Goal: Check status: Check status

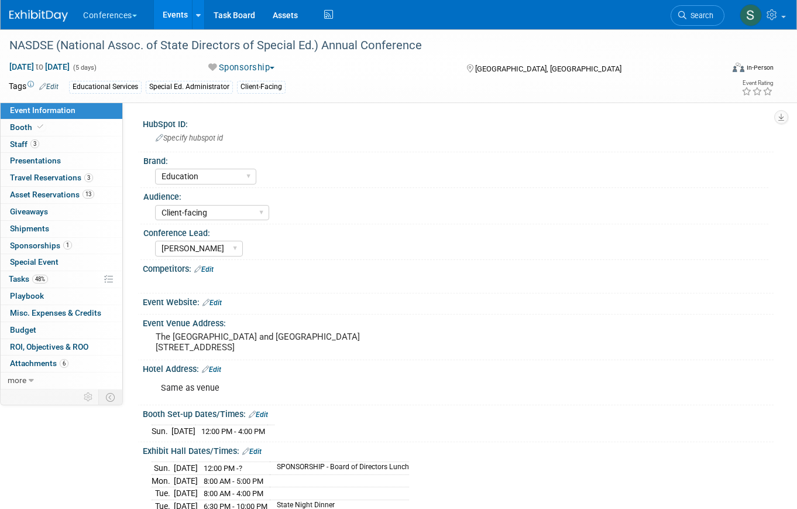
select select "Education"
select select "Client-facing"
select select "[PERSON_NAME]"
click at [692, 19] on span "Search" at bounding box center [699, 15] width 27 height 9
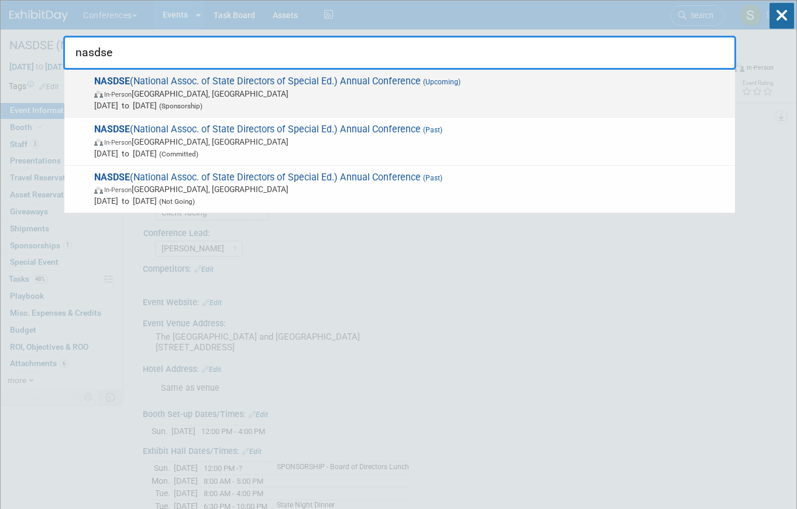
type input "nasdse"
click at [215, 81] on span "NASDSE (National Assoc. of State Directors of Special Ed.) Annual Conference (U…" at bounding box center [410, 93] width 638 height 36
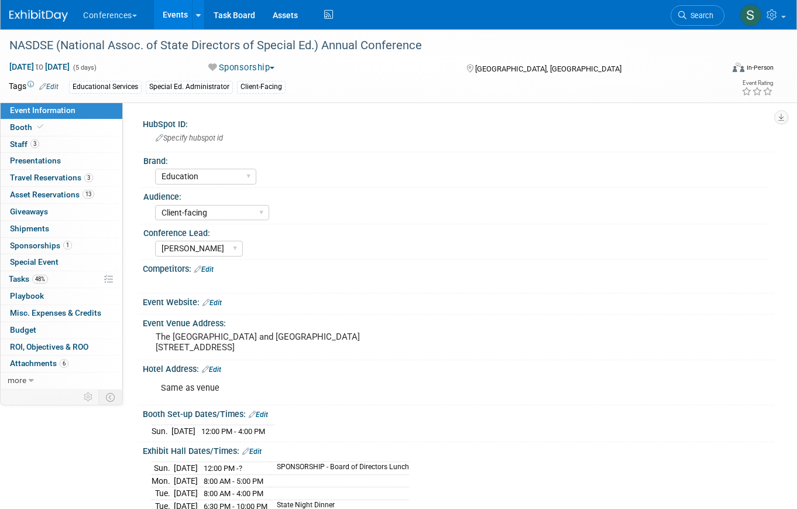
select select "Education"
select select "Client-facing"
select select "[PERSON_NAME]"
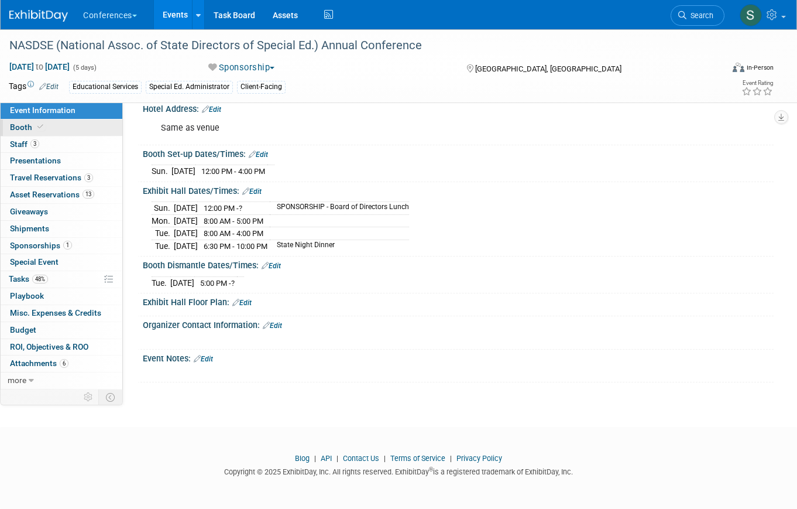
click at [54, 127] on link "Booth" at bounding box center [62, 127] width 122 height 16
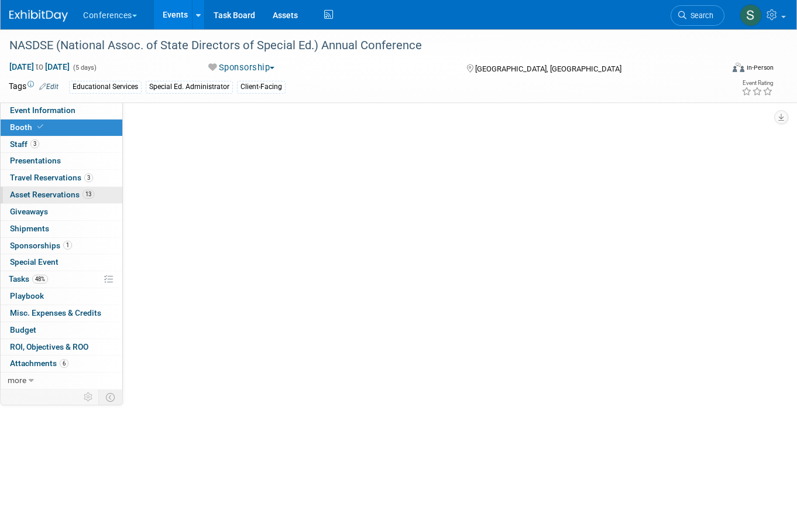
select select "6' tabletop"
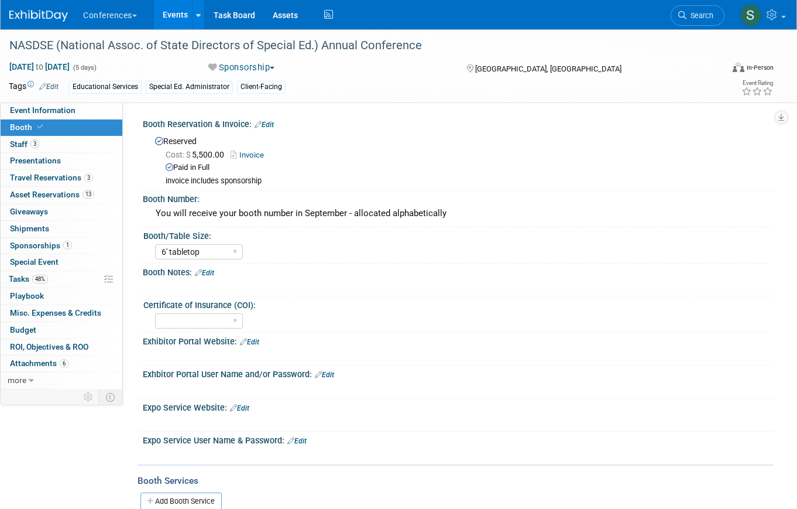
scroll to position [145, 0]
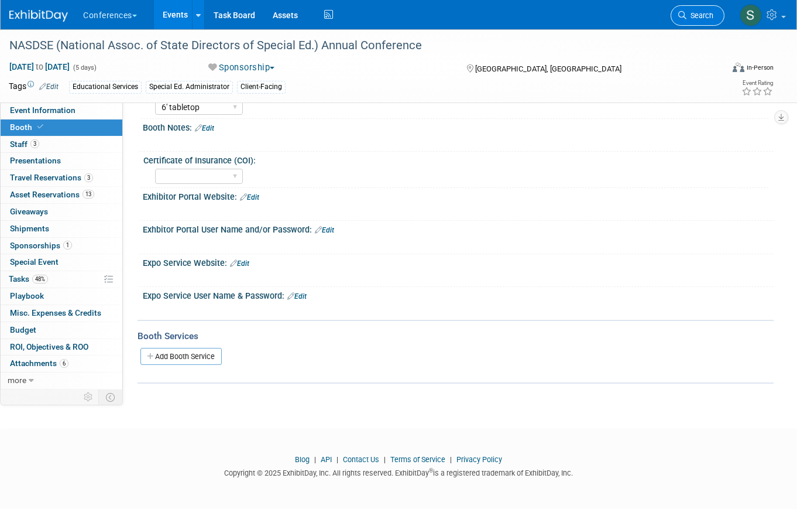
click at [701, 15] on span "Search" at bounding box center [699, 15] width 27 height 9
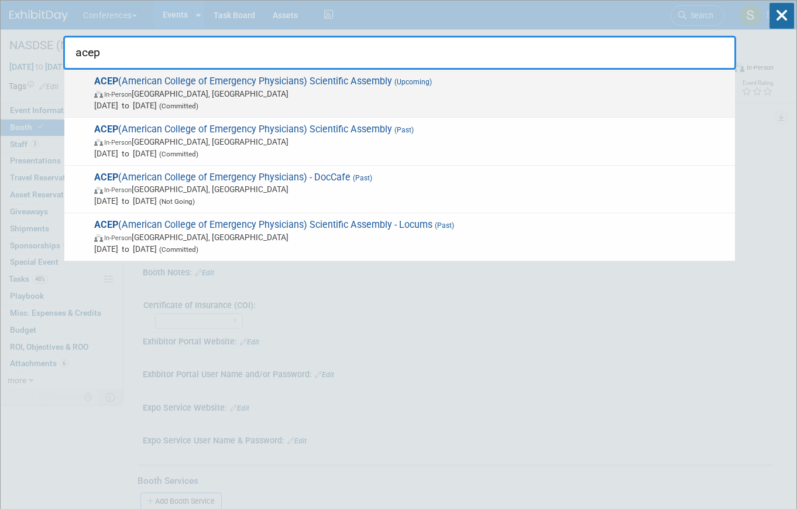
type input "acep"
click at [274, 95] on span "In-Person Salt Lake City, UT" at bounding box center [411, 94] width 635 height 12
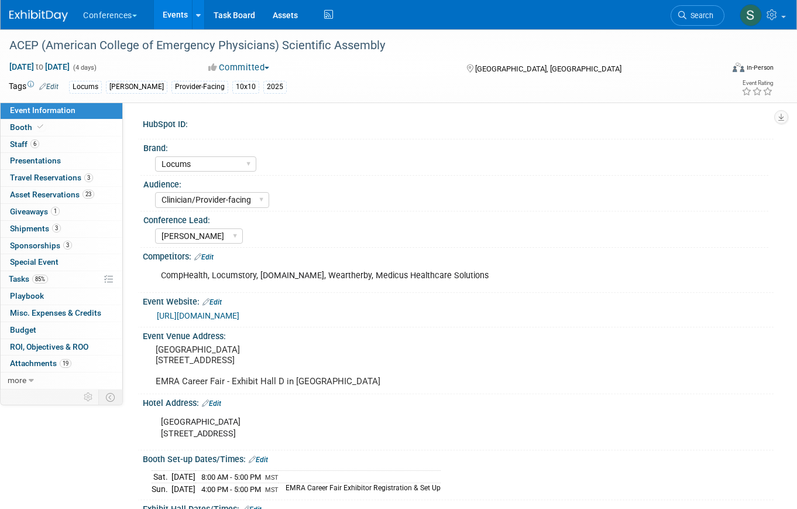
select select "Locums"
select select "Clinician/Provider-facing"
select select "[PERSON_NAME]"
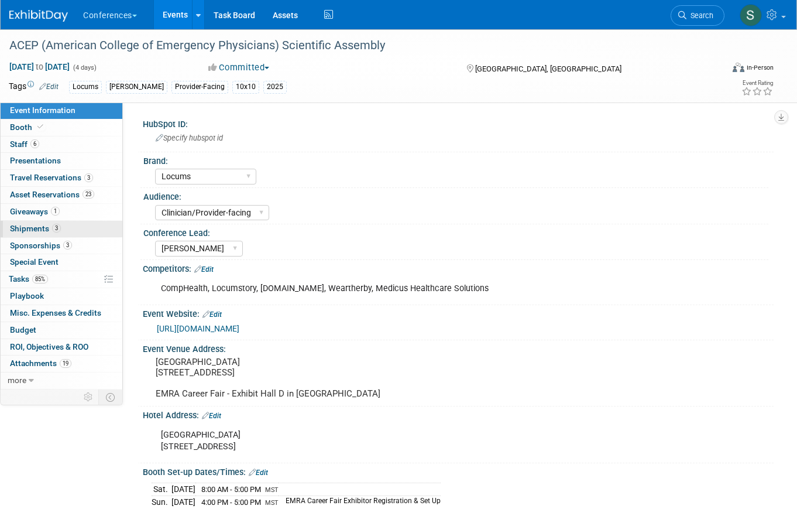
click at [74, 225] on link "3 Shipments 3" at bounding box center [62, 229] width 122 height 16
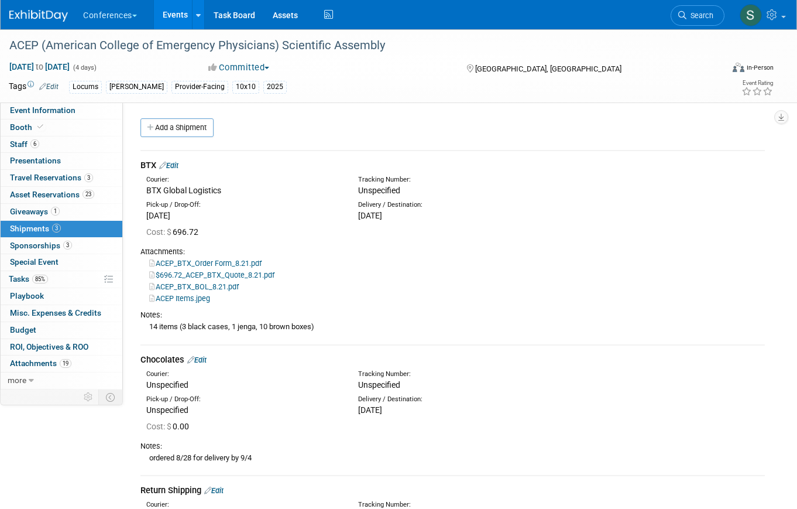
scroll to position [171, 0]
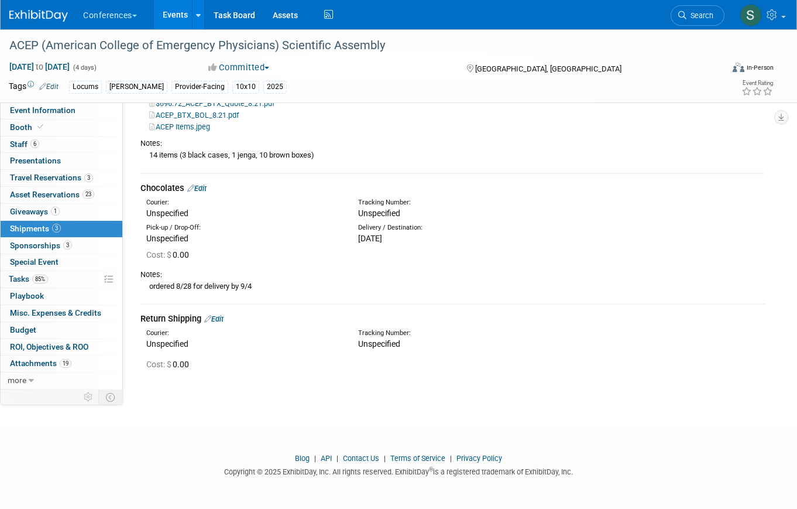
click at [200, 189] on link "Edit" at bounding box center [196, 188] width 19 height 9
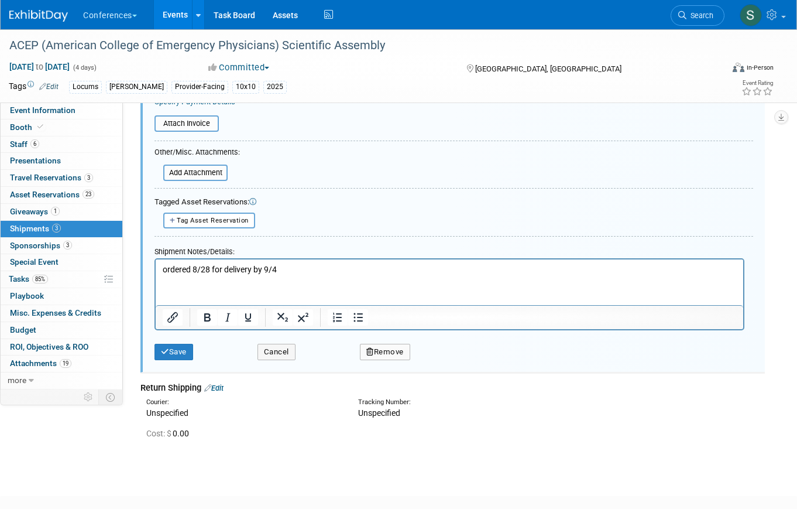
scroll to position [515, 0]
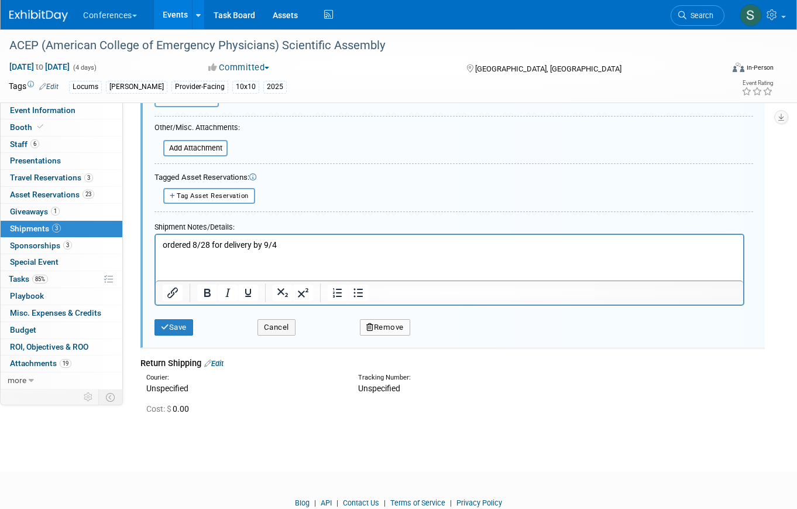
click at [289, 237] on html "ordered 8/28 for delivery by 9/4" at bounding box center [450, 243] width 588 height 16
click at [293, 243] on p "ordered 8/28 for delivery by 9/4" at bounding box center [450, 245] width 574 height 12
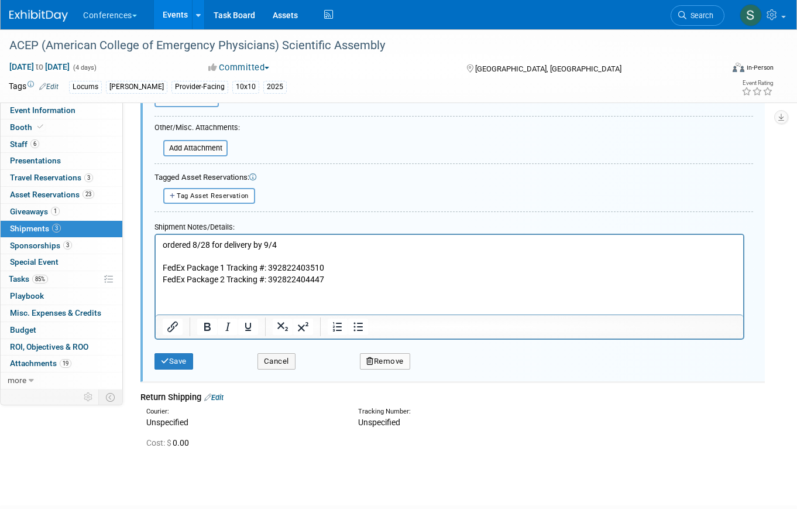
click at [303, 269] on p "FedEx Package 1 Tracking #: 392822403510" at bounding box center [450, 268] width 574 height 12
copy p "392822403510"
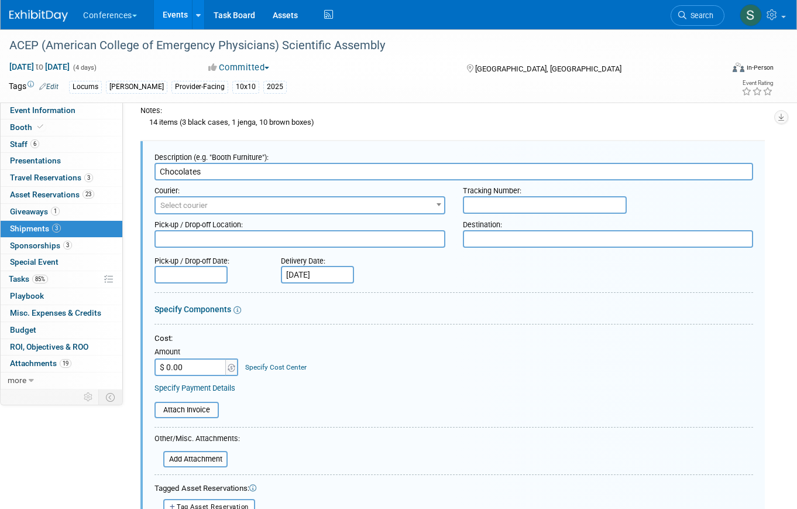
scroll to position [159, 0]
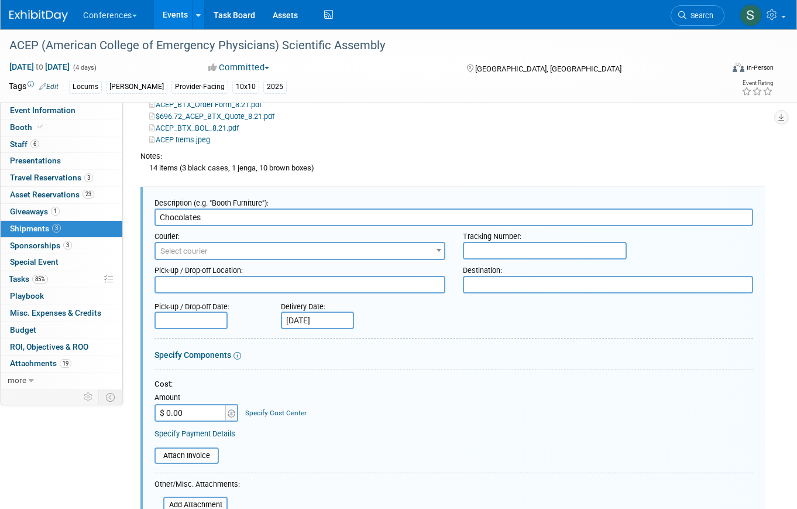
click at [488, 248] on input "text" at bounding box center [545, 251] width 164 height 18
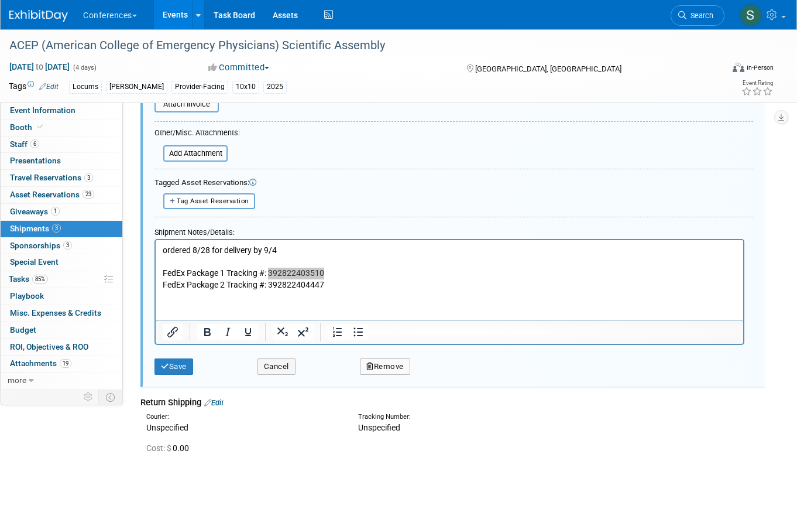
scroll to position [524, 0]
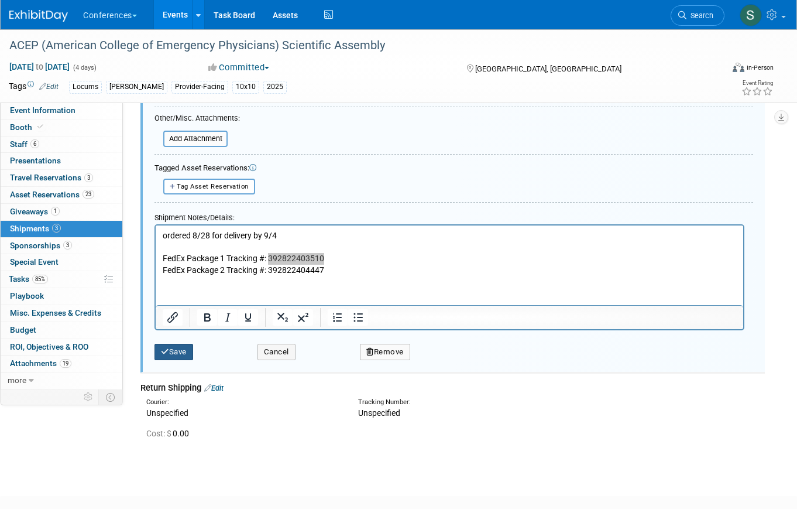
type input "392822403510"
click at [184, 350] on button "Save" at bounding box center [173, 352] width 39 height 16
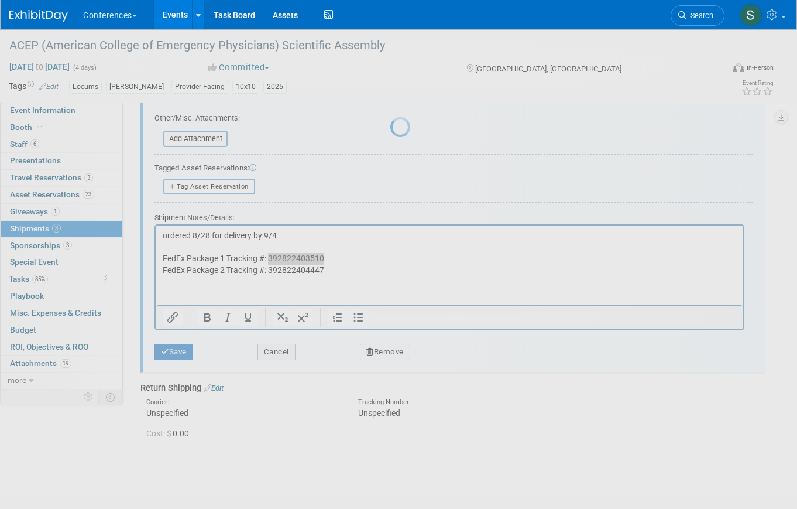
scroll to position [204, 0]
